Goal: Find contact information

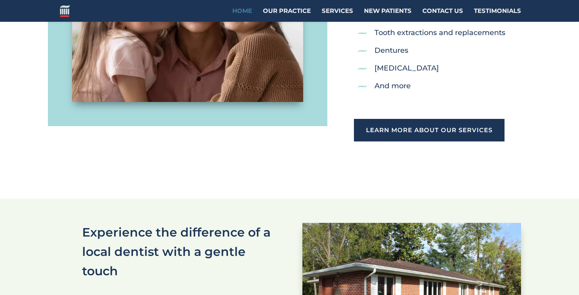
scroll to position [396, 0]
click at [434, 14] on link "Contact Us" at bounding box center [443, 15] width 41 height 14
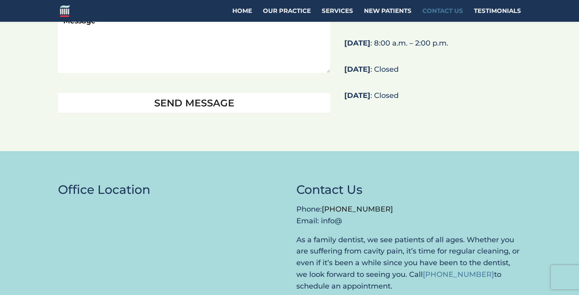
scroll to position [568, 0]
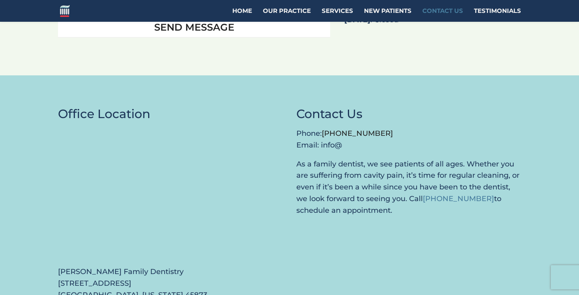
click at [337, 130] on p "Phone: (419) 594-3345 Email: info@" at bounding box center [408, 139] width 225 height 23
click at [340, 130] on p "Phone: (419) 594-3345 Email: info@" at bounding box center [408, 139] width 225 height 23
click at [323, 128] on p "Phone: (419) 594-3345 Email: info@" at bounding box center [408, 139] width 225 height 23
click at [339, 130] on p "Phone: (419) 594-3345 Email: info@" at bounding box center [408, 139] width 225 height 23
click at [345, 130] on p "Phone: (419) 594-3345 Email: info@" at bounding box center [408, 139] width 225 height 23
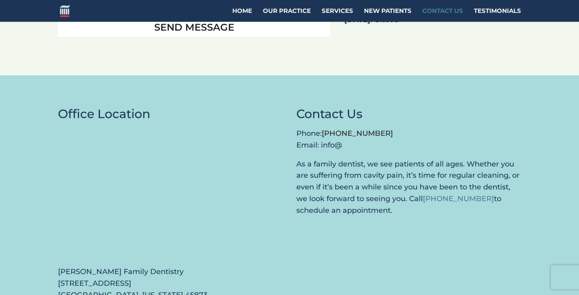
drag, startPoint x: 351, startPoint y: 130, endPoint x: 357, endPoint y: 129, distance: 5.7
click at [357, 129] on p "Phone: (419) 594-3345 Email: info@" at bounding box center [408, 139] width 225 height 23
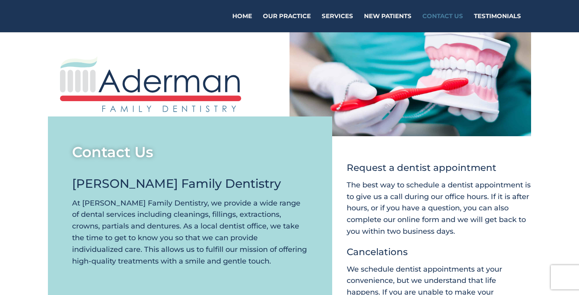
scroll to position [0, 0]
click at [392, 13] on link "New Patients" at bounding box center [388, 22] width 48 height 19
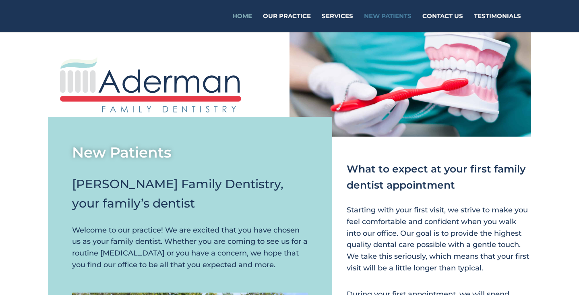
click at [247, 16] on link "Home" at bounding box center [242, 22] width 20 height 19
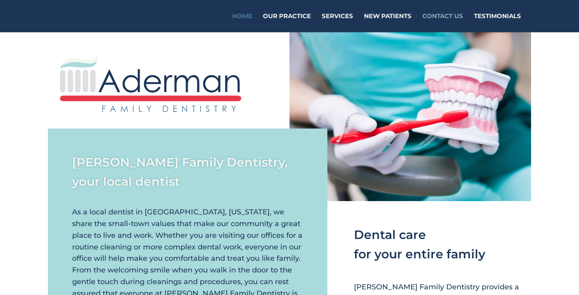
click at [441, 17] on link "Contact Us" at bounding box center [443, 22] width 41 height 19
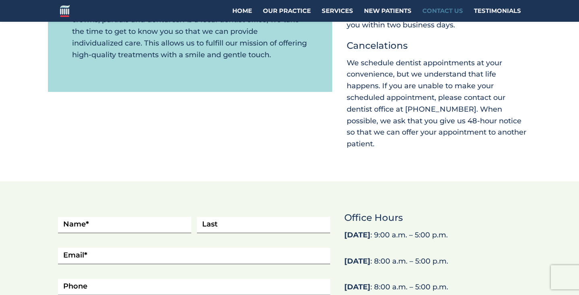
scroll to position [207, 0]
